Goal: Task Accomplishment & Management: Use online tool/utility

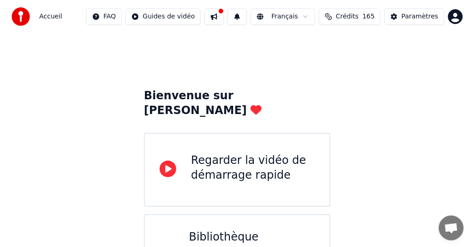
scroll to position [92, 0]
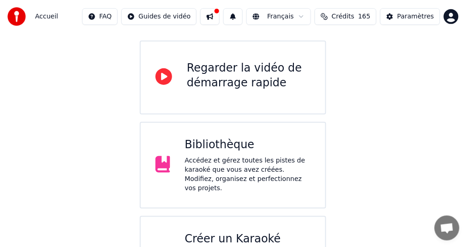
click at [225, 232] on div "Créer un Karaoké" at bounding box center [248, 239] width 126 height 15
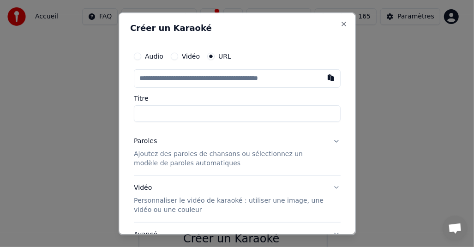
type input "**********"
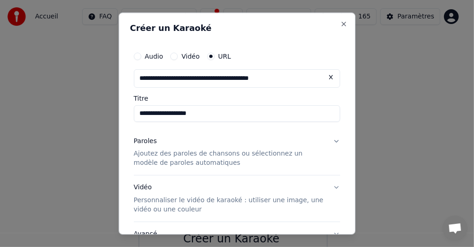
type input "**********"
click at [219, 156] on p "Ajoutez des paroles de chansons ou sélectionnez un modèle de paroles automatiqu…" at bounding box center [230, 158] width 192 height 18
type input "**********"
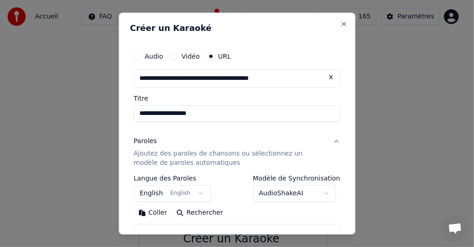
click at [323, 192] on body "**********" at bounding box center [233, 110] width 466 height 404
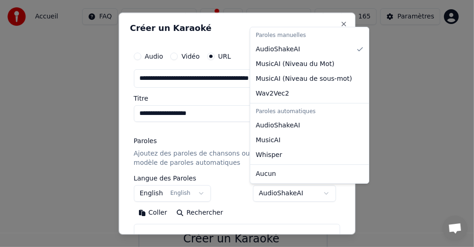
select select "**********"
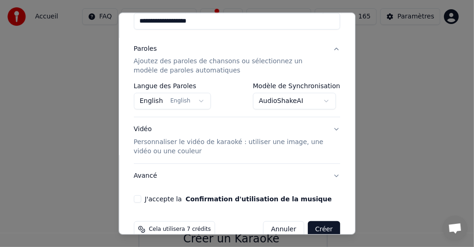
click at [133, 202] on div "**********" at bounding box center [237, 79] width 214 height 256
click at [137, 198] on button "J'accepte la Confirmation d'utilisation de la musique" at bounding box center [137, 199] width 7 height 7
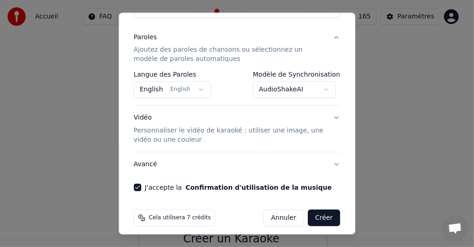
scroll to position [109, 0]
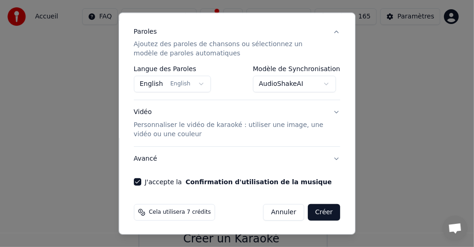
click at [317, 210] on button "Créer" at bounding box center [324, 212] width 32 height 17
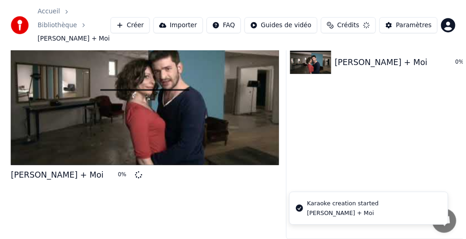
scroll to position [23, 0]
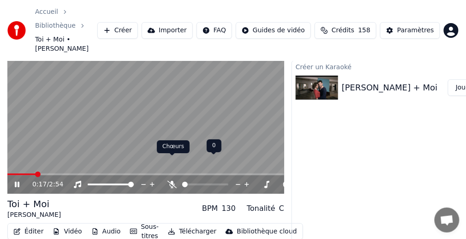
click at [176, 181] on icon at bounding box center [171, 184] width 9 height 7
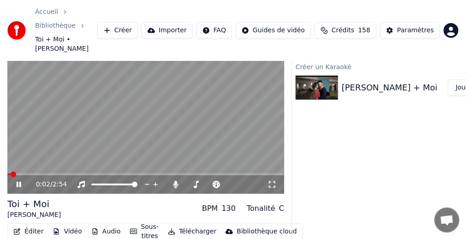
click at [10, 173] on span at bounding box center [8, 174] width 3 height 2
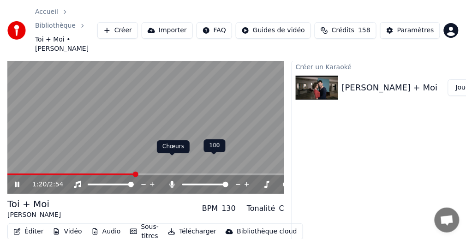
click at [171, 181] on icon at bounding box center [172, 184] width 5 height 7
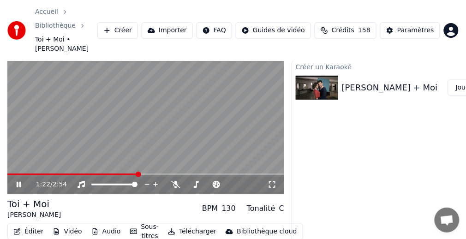
click at [189, 225] on button "Télécharger" at bounding box center [192, 231] width 56 height 13
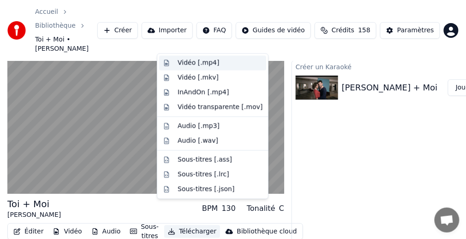
click at [187, 62] on div "Vidéo [.mp4]" at bounding box center [199, 63] width 42 height 9
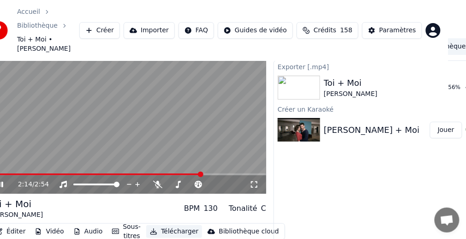
scroll to position [23, 33]
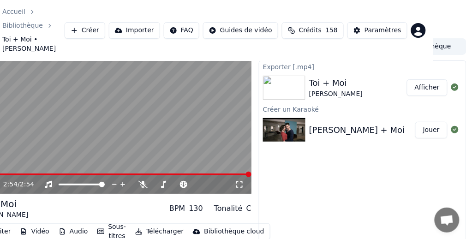
click at [426, 79] on button "Afficher" at bounding box center [427, 87] width 41 height 17
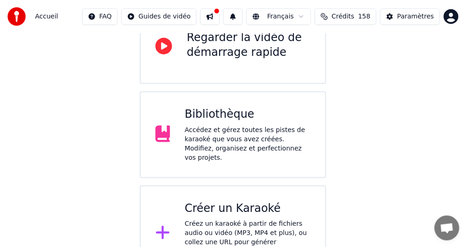
scroll to position [123, 0]
click at [224, 125] on div "Accédez et gérez toutes les pistes de karaoké que vous avez créées. Modifiez, o…" at bounding box center [248, 143] width 126 height 37
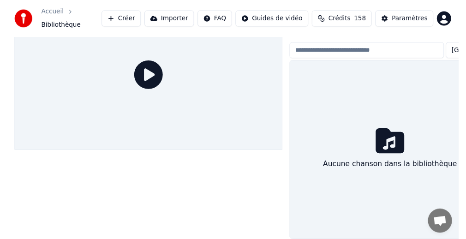
scroll to position [42, 0]
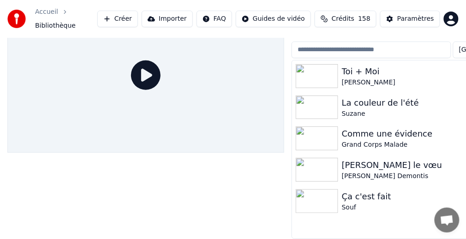
click at [325, 67] on img at bounding box center [317, 76] width 42 height 24
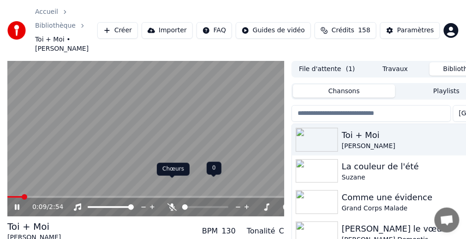
click at [175, 203] on icon at bounding box center [171, 206] width 9 height 7
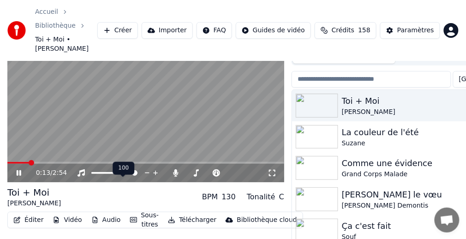
scroll to position [46, 0]
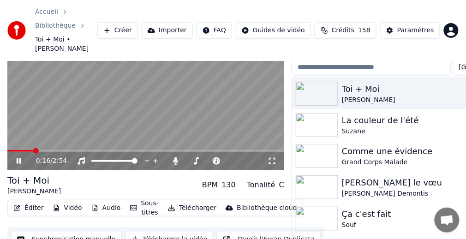
click at [89, 111] on video at bounding box center [145, 93] width 277 height 156
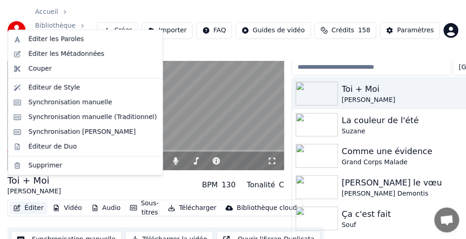
click at [32, 202] on button "Éditer" at bounding box center [28, 208] width 37 height 13
click at [56, 40] on div "Éditer les Paroles" at bounding box center [56, 39] width 55 height 9
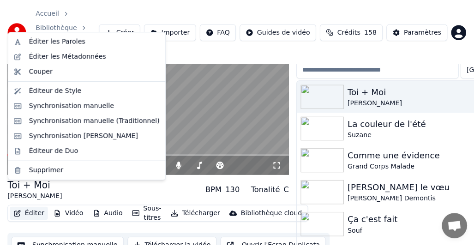
scroll to position [38, 0]
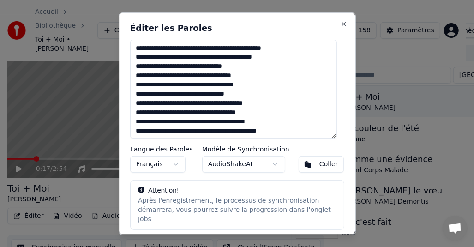
click at [237, 59] on textarea at bounding box center [233, 89] width 207 height 99
click at [235, 59] on textarea at bounding box center [233, 89] width 207 height 99
click at [268, 73] on textarea at bounding box center [233, 89] width 207 height 99
click at [262, 59] on textarea at bounding box center [233, 89] width 207 height 99
click at [268, 58] on textarea at bounding box center [233, 89] width 207 height 99
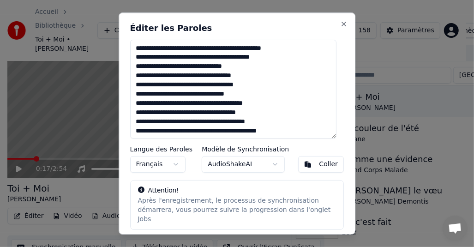
click at [274, 131] on textarea at bounding box center [233, 89] width 207 height 99
click at [267, 58] on textarea at bounding box center [233, 89] width 207 height 99
type textarea "**********"
click at [325, 164] on div "Coller" at bounding box center [328, 164] width 19 height 9
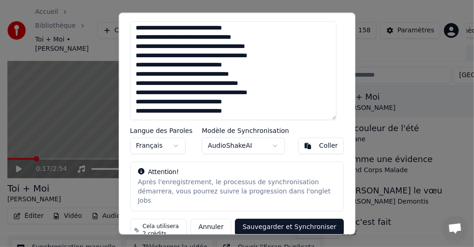
scroll to position [26, 0]
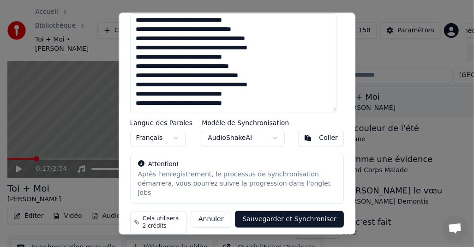
click at [293, 211] on button "Sauvegarder et Synchroniser" at bounding box center [289, 219] width 109 height 17
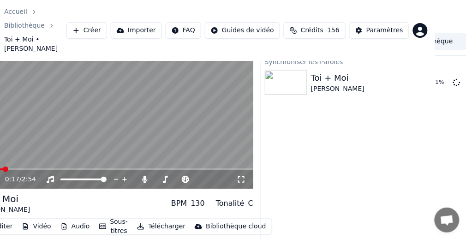
scroll to position [28, 33]
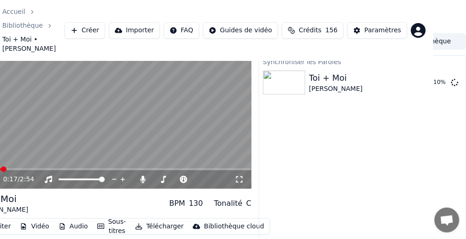
click at [342, 183] on div "Synchroniser les Paroles Toi + Moi Grégoire 10 %" at bounding box center [363, 156] width 208 height 203
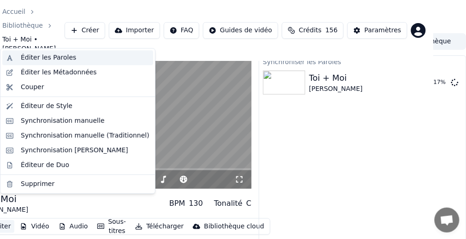
click at [43, 58] on div "Éditer les Paroles" at bounding box center [48, 57] width 55 height 9
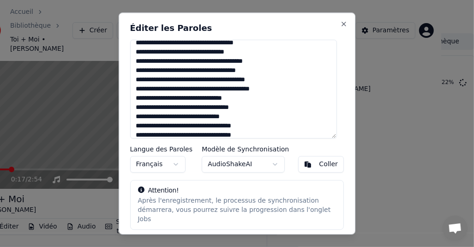
scroll to position [46, 0]
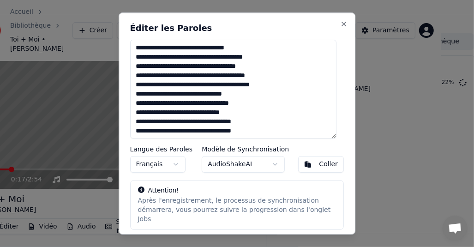
click at [251, 85] on textarea at bounding box center [233, 89] width 207 height 99
click at [266, 86] on textarea at bounding box center [233, 89] width 207 height 99
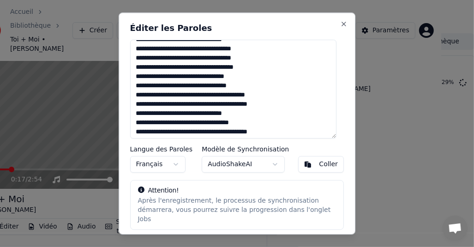
scroll to position [185, 0]
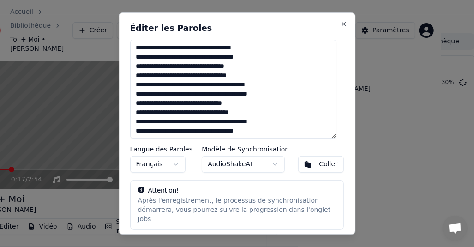
click at [263, 95] on textarea at bounding box center [233, 89] width 207 height 99
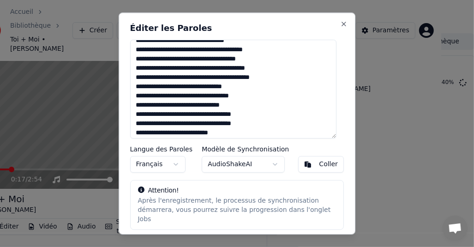
scroll to position [46, 0]
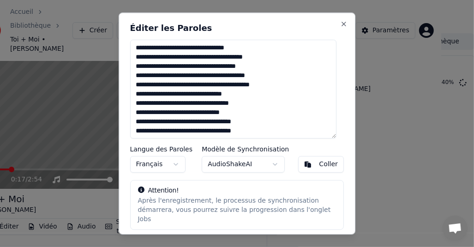
click at [265, 86] on textarea at bounding box center [233, 89] width 207 height 99
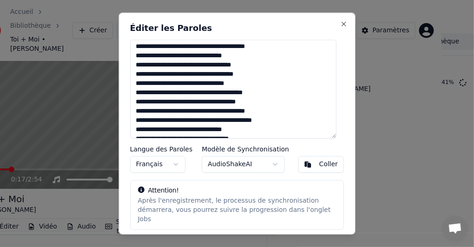
scroll to position [0, 0]
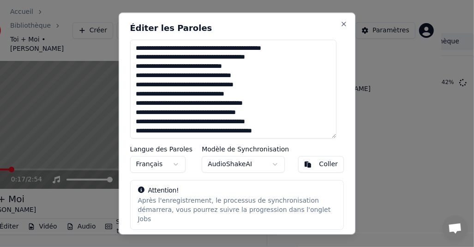
click at [259, 57] on textarea at bounding box center [233, 89] width 207 height 99
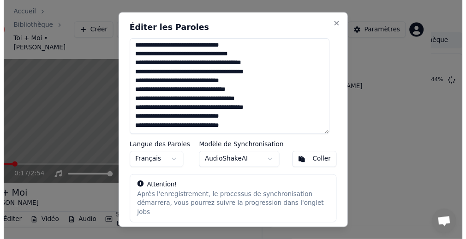
scroll to position [26, 0]
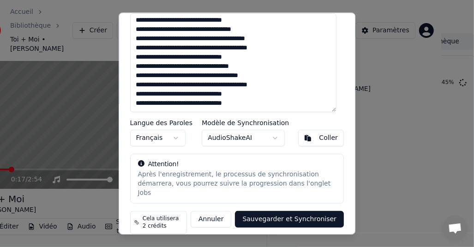
type textarea "**********"
click at [290, 211] on button "Sauvegarder et Synchroniser" at bounding box center [289, 219] width 109 height 17
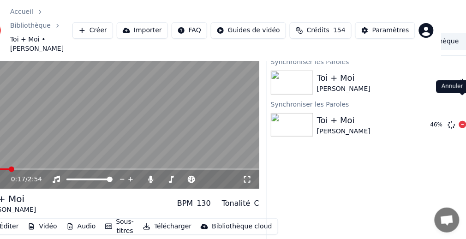
click at [463, 121] on icon at bounding box center [462, 124] width 7 height 7
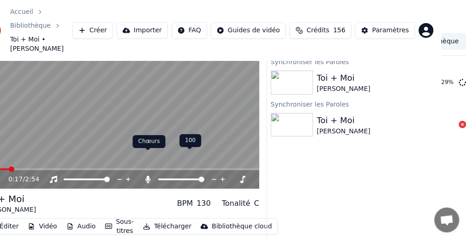
click at [148, 176] on icon at bounding box center [148, 179] width 5 height 7
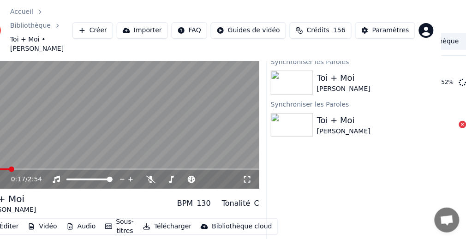
scroll to position [36, 25]
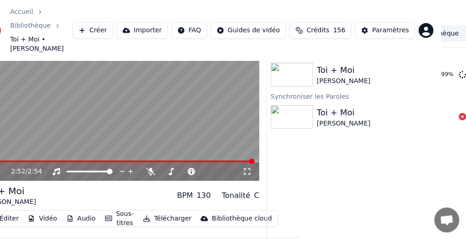
click at [254, 161] on span at bounding box center [120, 162] width 277 height 2
click at [90, 121] on video at bounding box center [120, 103] width 277 height 156
click at [292, 63] on img at bounding box center [292, 75] width 42 height 24
click at [462, 113] on icon at bounding box center [462, 116] width 7 height 7
click at [179, 87] on video at bounding box center [120, 103] width 277 height 156
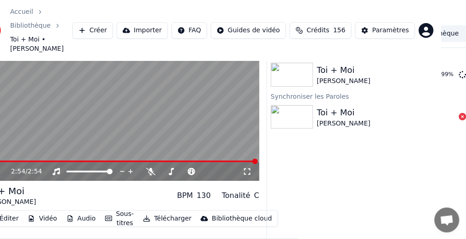
click at [179, 87] on video at bounding box center [120, 103] width 277 height 156
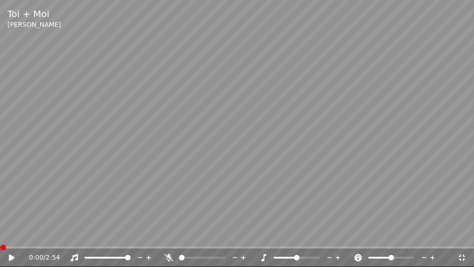
click at [460, 246] on icon at bounding box center [461, 257] width 9 height 7
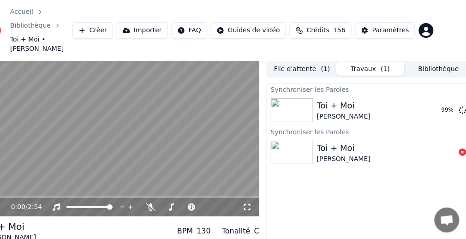
click at [103, 121] on video at bounding box center [120, 139] width 277 height 156
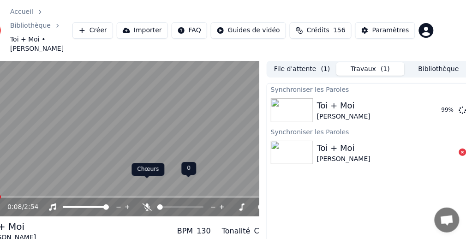
click at [145, 203] on icon at bounding box center [147, 206] width 9 height 7
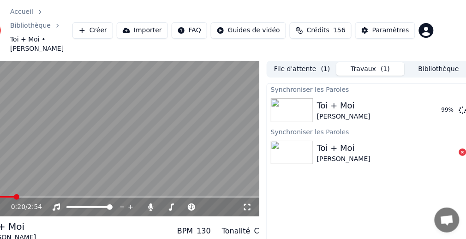
click at [117, 119] on video at bounding box center [120, 139] width 277 height 156
click at [0, 194] on span at bounding box center [3, 197] width 6 height 6
click at [369, 62] on button "Travaux ( 1 )" at bounding box center [370, 68] width 68 height 13
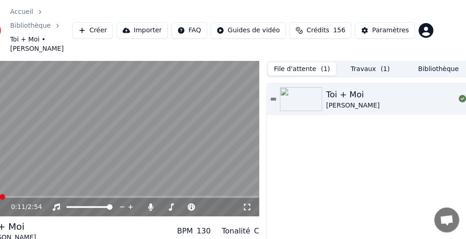
click at [302, 62] on button "File d'attente ( 1 )" at bounding box center [302, 68] width 68 height 13
click at [360, 62] on button "Travaux ( 1 )" at bounding box center [370, 68] width 68 height 13
click at [299, 62] on button "File d'attente ( 1 )" at bounding box center [302, 68] width 68 height 13
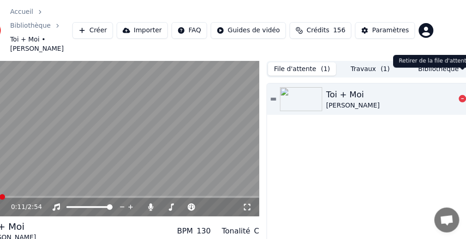
click at [463, 95] on icon at bounding box center [462, 98] width 7 height 7
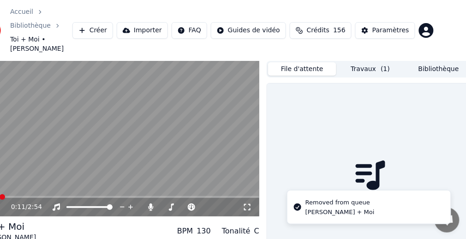
click at [368, 62] on button "Travaux ( 1 )" at bounding box center [370, 68] width 68 height 13
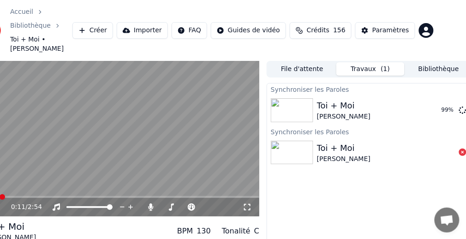
click at [372, 62] on button "Travaux ( 1 )" at bounding box center [370, 68] width 68 height 13
click at [440, 62] on button "Bibliothèque" at bounding box center [439, 68] width 68 height 13
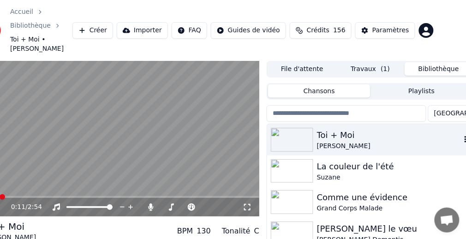
click at [296, 128] on img at bounding box center [292, 140] width 42 height 24
click at [464, 136] on icon "button" at bounding box center [465, 139] width 9 height 7
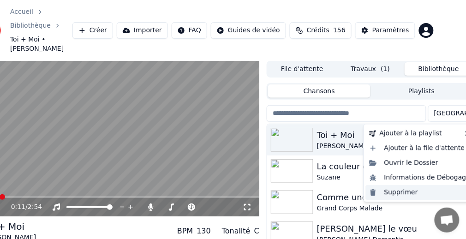
click at [401, 193] on div "Supprimer" at bounding box center [420, 192] width 108 height 15
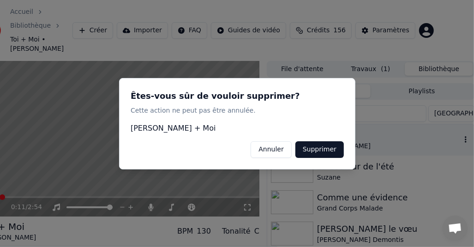
click at [323, 147] on button "Supprimer" at bounding box center [319, 149] width 48 height 17
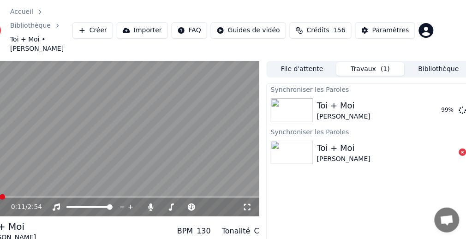
click at [370, 62] on button "Travaux ( 1 )" at bounding box center [370, 68] width 68 height 13
click at [285, 98] on img at bounding box center [292, 110] width 42 height 24
click at [287, 98] on img at bounding box center [292, 110] width 42 height 24
click at [294, 98] on img at bounding box center [292, 110] width 42 height 24
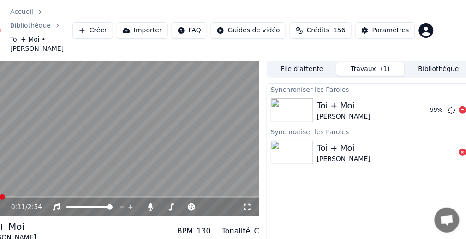
click at [294, 98] on img at bounding box center [292, 110] width 42 height 24
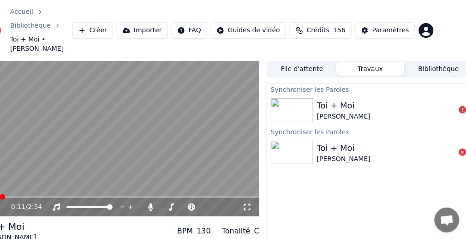
click at [294, 98] on img at bounding box center [292, 110] width 42 height 24
click at [303, 98] on img at bounding box center [292, 110] width 42 height 24
click at [323, 99] on div "Toi + Moi" at bounding box center [344, 105] width 54 height 13
click at [328, 112] on div "[PERSON_NAME]" at bounding box center [344, 116] width 54 height 9
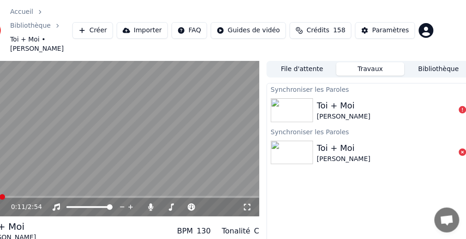
click at [327, 99] on div "Toi + Moi" at bounding box center [344, 105] width 54 height 13
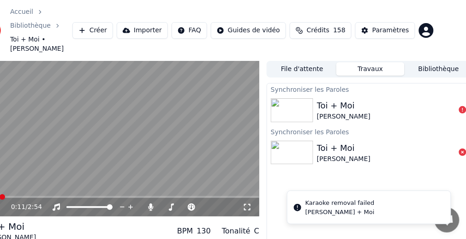
click at [332, 209] on div "[PERSON_NAME] + Moi" at bounding box center [339, 212] width 69 height 8
click at [335, 211] on div "[PERSON_NAME] + Moi" at bounding box center [339, 212] width 69 height 8
click at [362, 180] on div "Synchroniser les Paroles Toi + Moi Grégoire Synchroniser les Paroles Toi + Moi …" at bounding box center [371, 184] width 208 height 203
click at [354, 178] on div "Synchroniser les Paroles Toi + Moi Grégoire Synchroniser les Paroles Toi + Moi …" at bounding box center [371, 184] width 208 height 203
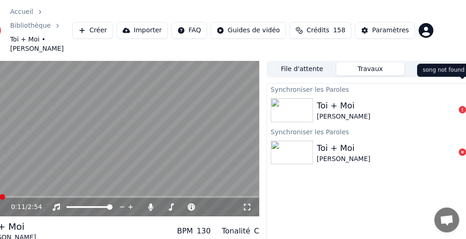
click at [463, 106] on icon at bounding box center [462, 109] width 7 height 7
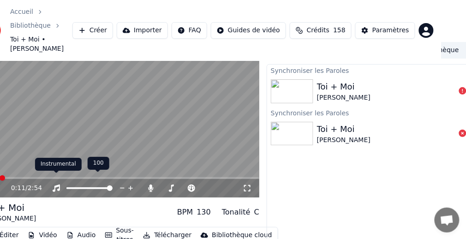
scroll to position [36, 25]
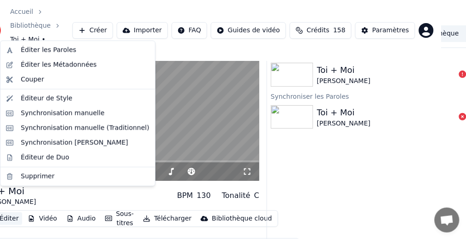
click at [9, 212] on button "Éditer" at bounding box center [3, 218] width 37 height 13
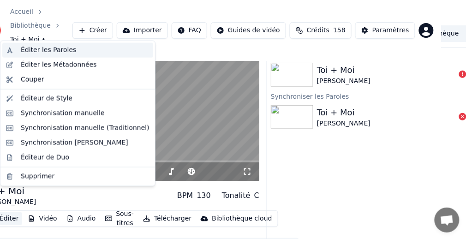
click at [45, 48] on div "Éditer les Paroles" at bounding box center [48, 50] width 55 height 9
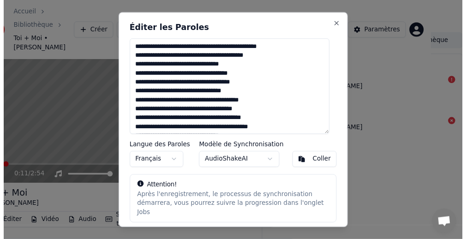
scroll to position [26, 0]
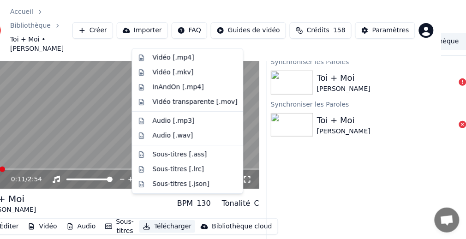
click at [164, 220] on button "Télécharger" at bounding box center [167, 226] width 56 height 13
click at [170, 58] on div "Vidéo [.mp4]" at bounding box center [174, 57] width 42 height 9
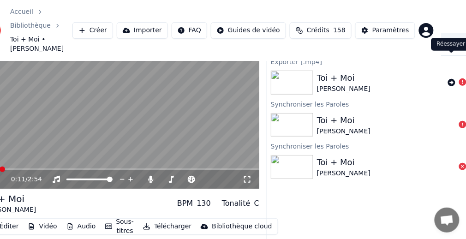
click at [450, 79] on icon at bounding box center [451, 82] width 7 height 7
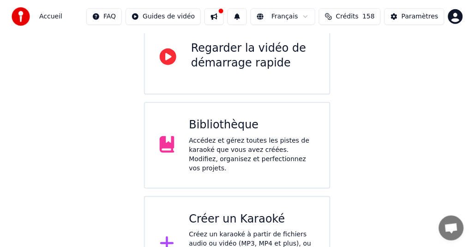
scroll to position [123, 0]
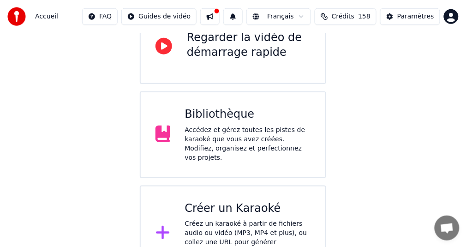
click at [237, 220] on div "Créez un karaoké à partir de fichiers audio ou vidéo (MP3, MP4 et plus), ou col…" at bounding box center [248, 243] width 126 height 46
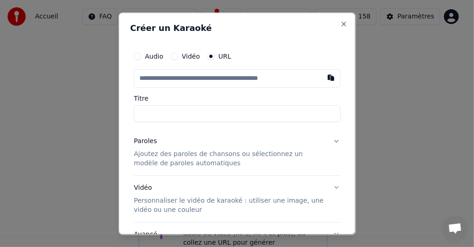
click at [185, 78] on input "text" at bounding box center [237, 78] width 207 height 18
type input "**********"
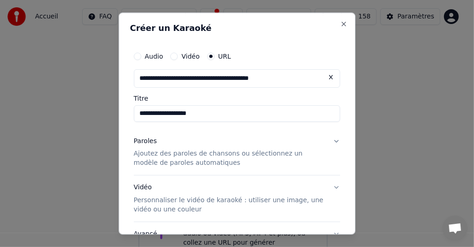
type input "**********"
click at [275, 158] on p "Ajoutez des paroles de chansons ou sélectionnez un modèle de paroles automatiqu…" at bounding box center [230, 158] width 192 height 18
type input "**********"
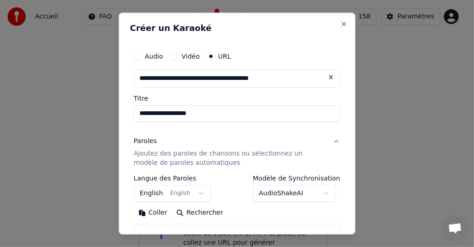
click at [325, 191] on body "**********" at bounding box center [233, 79] width 466 height 404
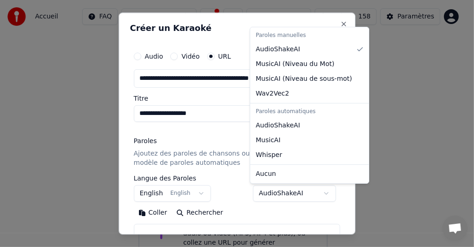
select select "**********"
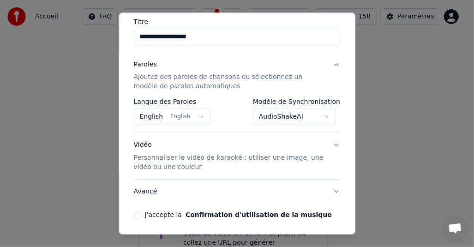
scroll to position [92, 0]
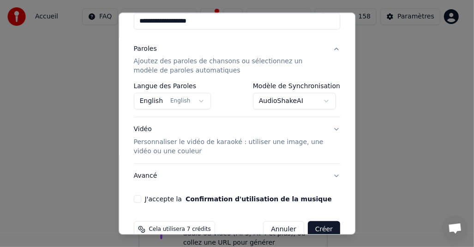
click at [141, 199] on div "J'accepte la Confirmation d'utilisation de la musique" at bounding box center [237, 199] width 207 height 7
click at [139, 200] on button "J'accepte la Confirmation d'utilisation de la musique" at bounding box center [137, 199] width 7 height 7
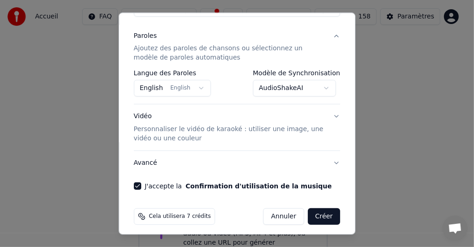
scroll to position [109, 0]
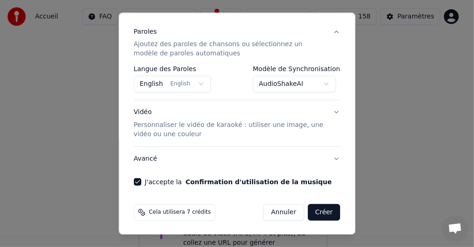
click at [319, 211] on button "Créer" at bounding box center [324, 212] width 32 height 17
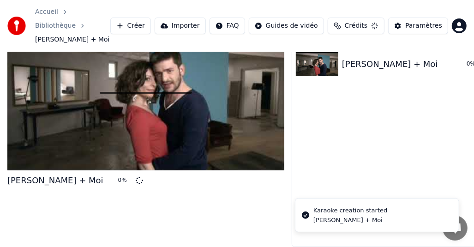
scroll to position [23, 0]
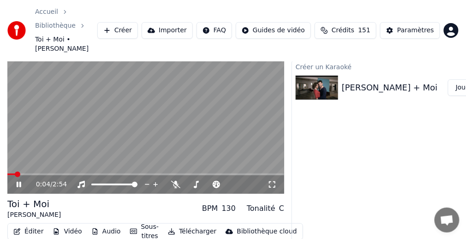
click at [32, 225] on button "Éditer" at bounding box center [28, 231] width 37 height 13
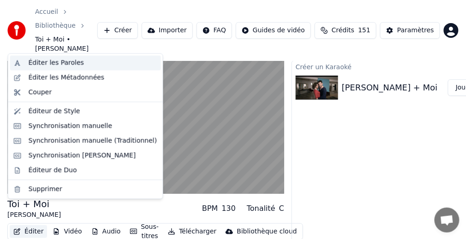
click at [44, 64] on div "Éditer les Paroles" at bounding box center [56, 63] width 55 height 9
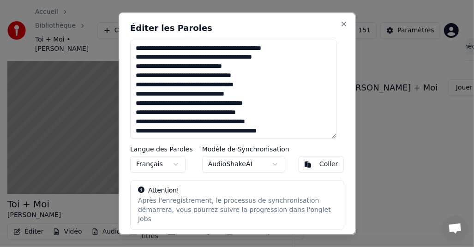
click at [270, 59] on textarea at bounding box center [233, 89] width 207 height 99
drag, startPoint x: 233, startPoint y: 59, endPoint x: 249, endPoint y: 60, distance: 15.2
click at [249, 60] on textarea at bounding box center [233, 89] width 207 height 99
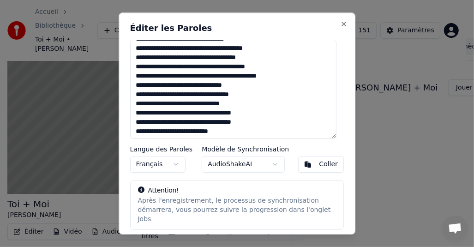
scroll to position [46, 0]
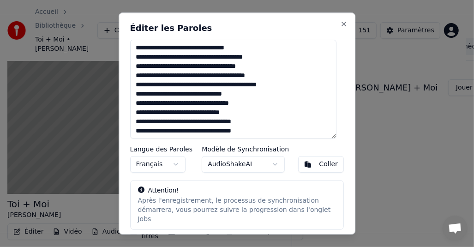
click at [277, 87] on textarea at bounding box center [233, 89] width 207 height 99
click at [249, 87] on textarea at bounding box center [233, 89] width 207 height 99
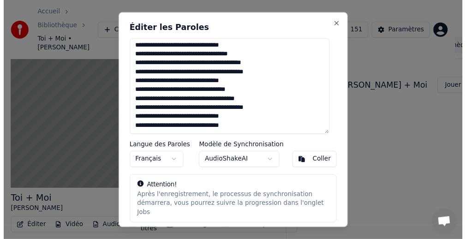
scroll to position [26, 0]
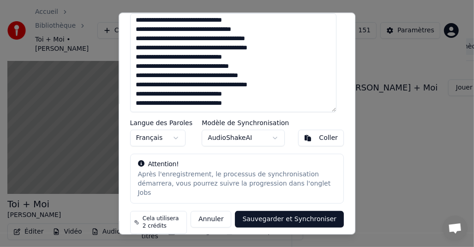
type textarea "**********"
click at [294, 211] on button "Sauvegarder et Synchroniser" at bounding box center [289, 219] width 109 height 17
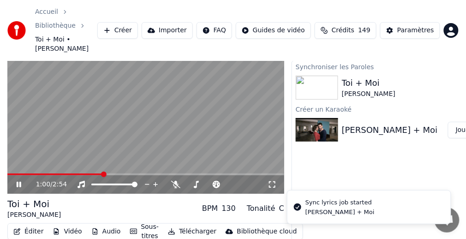
click at [118, 91] on video at bounding box center [145, 116] width 277 height 156
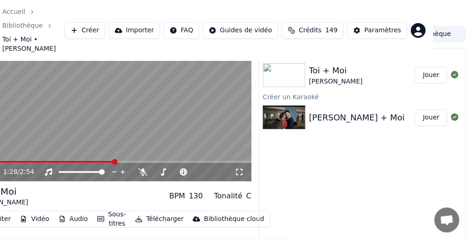
scroll to position [36, 33]
click at [301, 63] on img at bounding box center [284, 75] width 42 height 24
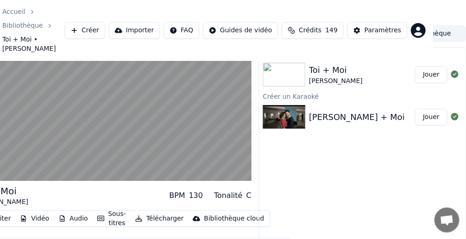
click at [324, 64] on div "Toi + Moi" at bounding box center [336, 70] width 54 height 13
click at [432, 66] on button "Jouer" at bounding box center [431, 74] width 32 height 17
click at [160, 212] on button "Télécharger" at bounding box center [159, 218] width 56 height 13
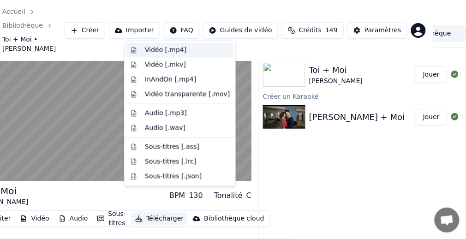
click at [170, 50] on div "Vidéo [.mp4]" at bounding box center [166, 50] width 42 height 9
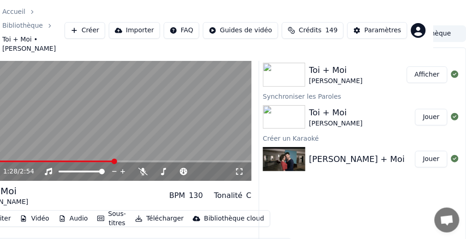
click at [143, 101] on video at bounding box center [113, 103] width 277 height 156
click at [432, 66] on button "Afficher" at bounding box center [427, 74] width 41 height 17
